Goal: Task Accomplishment & Management: Use online tool/utility

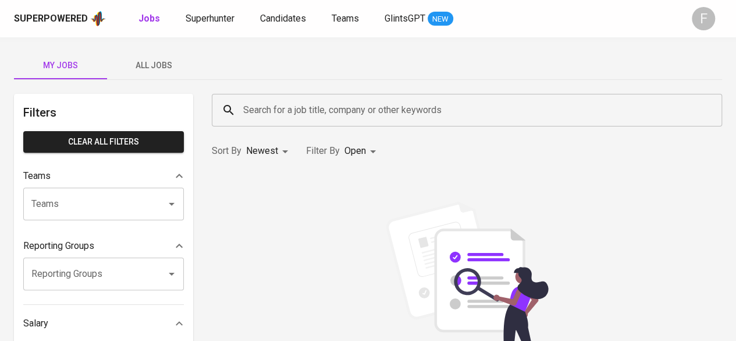
click at [196, 6] on div "Superpowered Jobs Superhunter Candidates Teams GlintsGPT NEW F" at bounding box center [368, 18] width 736 height 37
click at [200, 16] on span "Superhunter" at bounding box center [210, 18] width 49 height 11
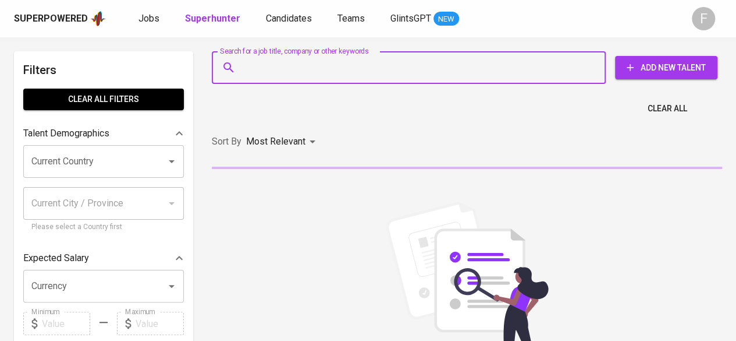
click at [264, 66] on input "Search for a job title, company or other keywords" at bounding box center [411, 67] width 343 height 22
paste input "[EMAIL_ADDRESS][DOMAIN_NAME]"
type input "[EMAIL_ADDRESS][DOMAIN_NAME]"
